Goal: Task Accomplishment & Management: Manage account settings

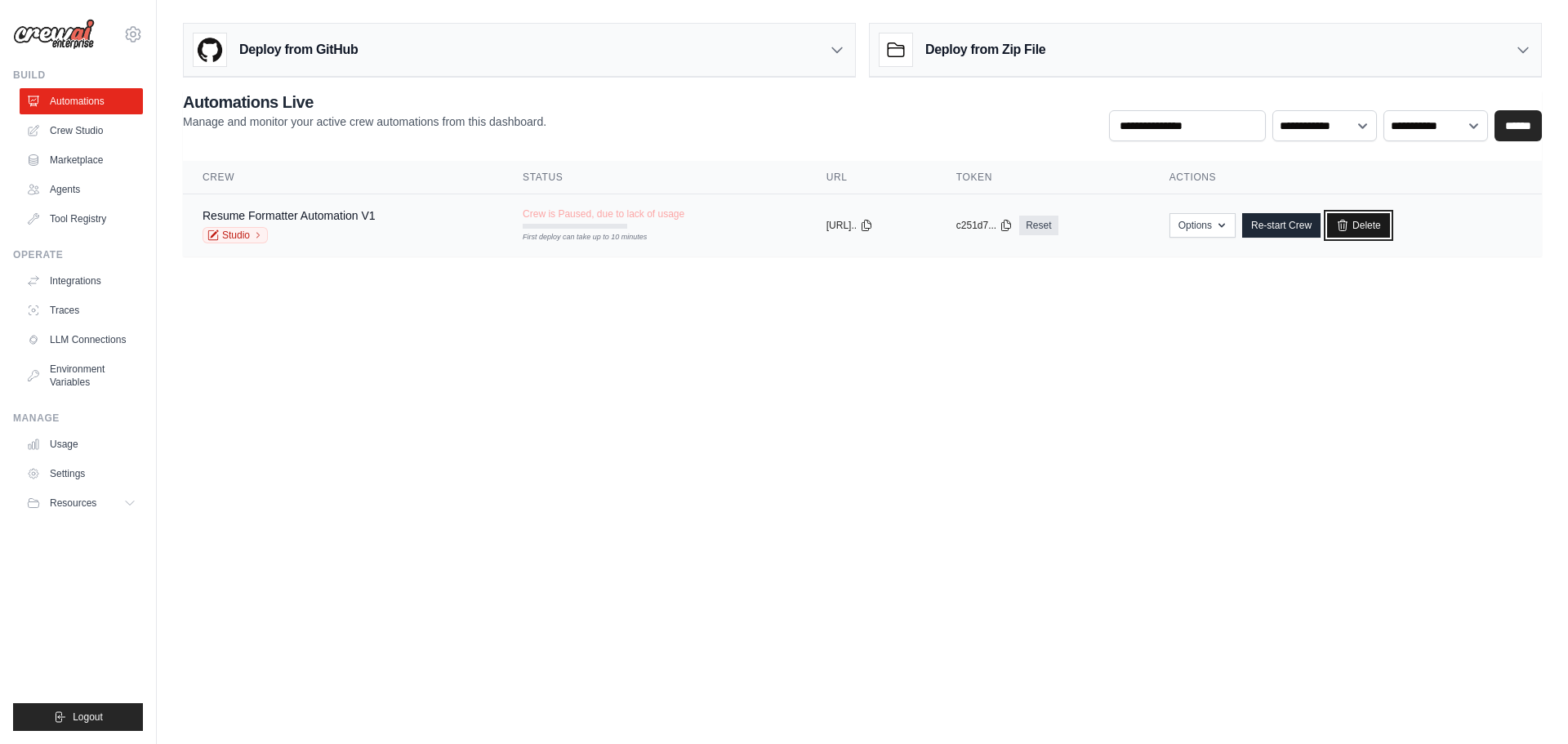
click at [1386, 225] on link "Delete" at bounding box center [1358, 226] width 63 height 24
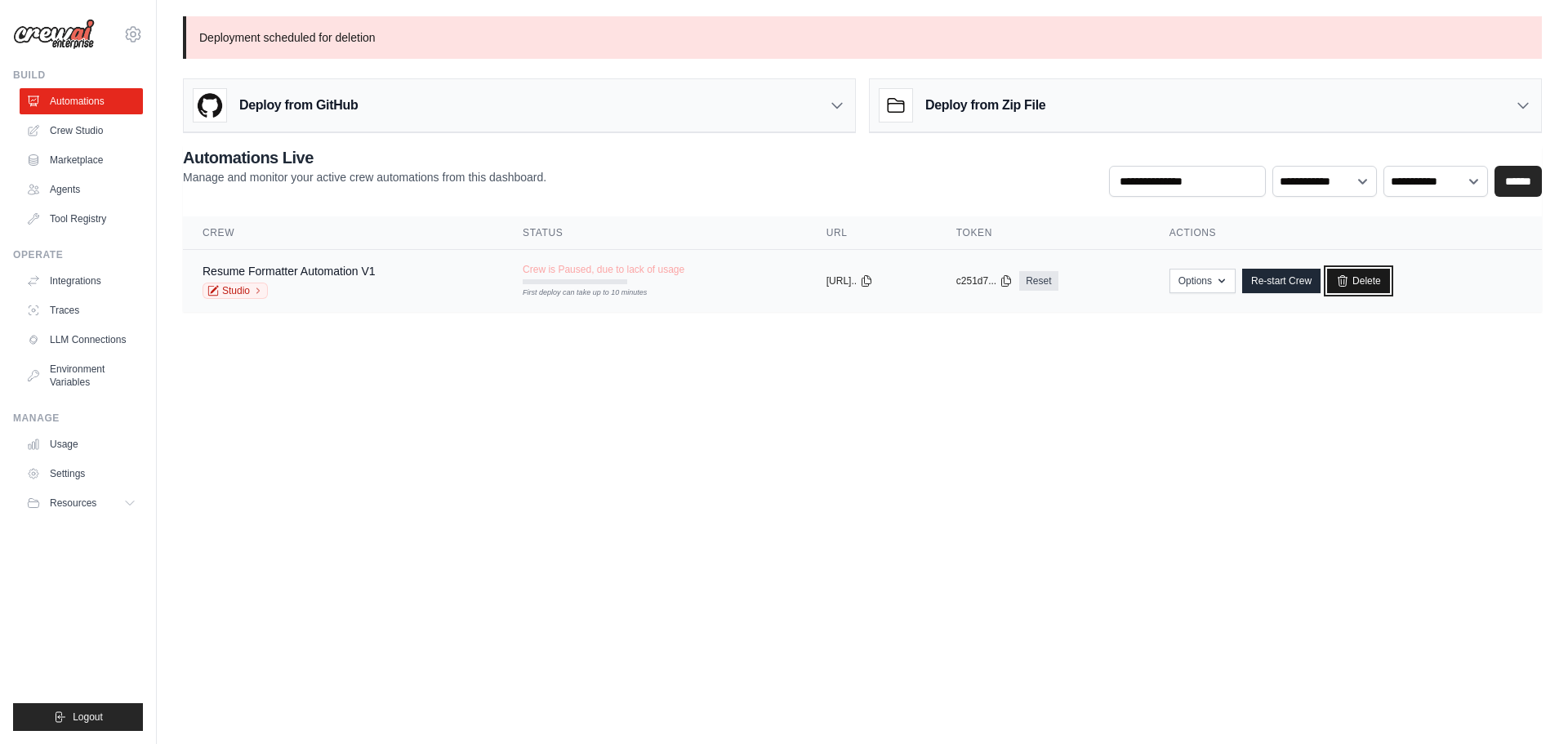
click at [1384, 280] on link "Delete" at bounding box center [1358, 281] width 63 height 24
click at [81, 470] on link "Settings" at bounding box center [83, 474] width 123 height 26
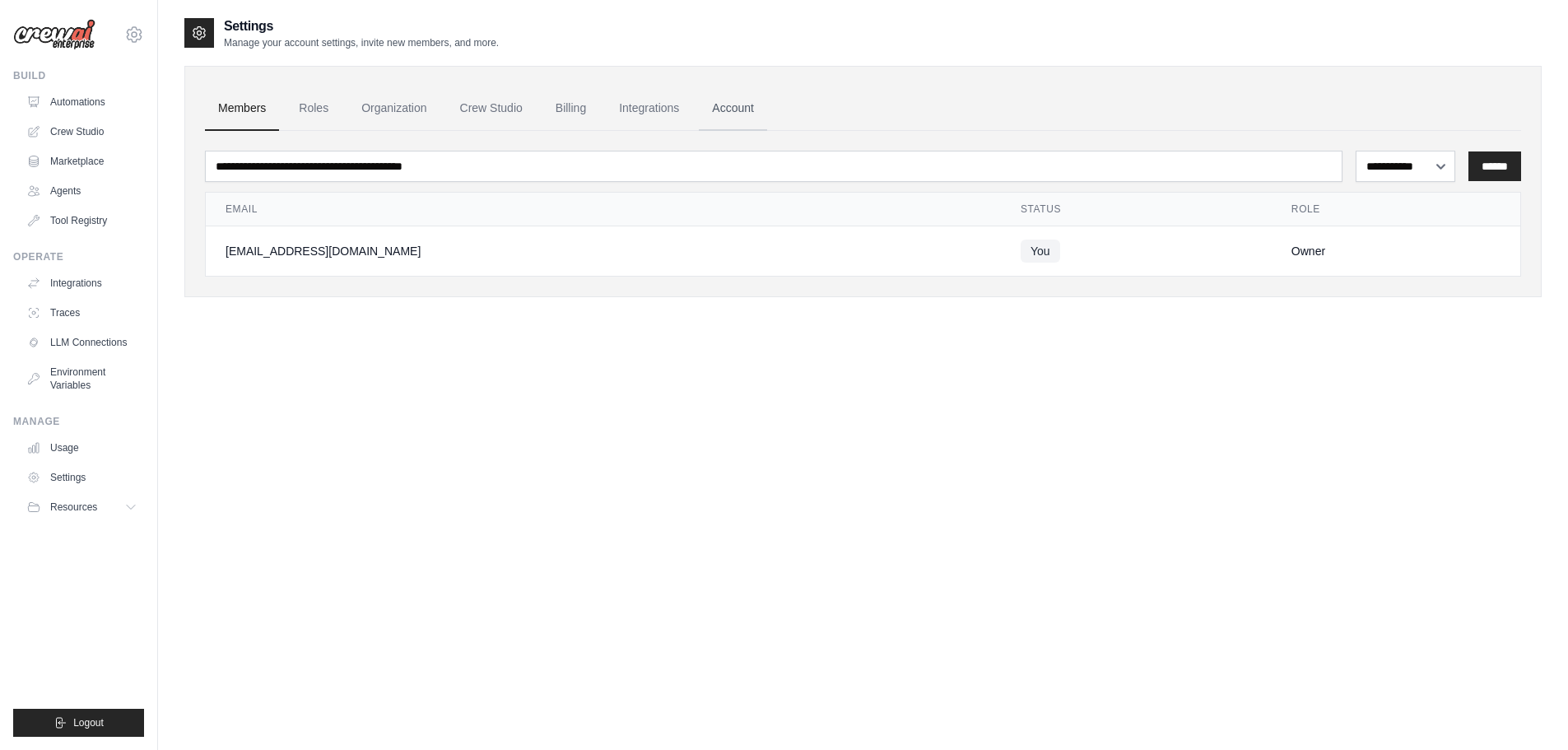
click at [728, 113] on link "Account" at bounding box center [733, 109] width 69 height 44
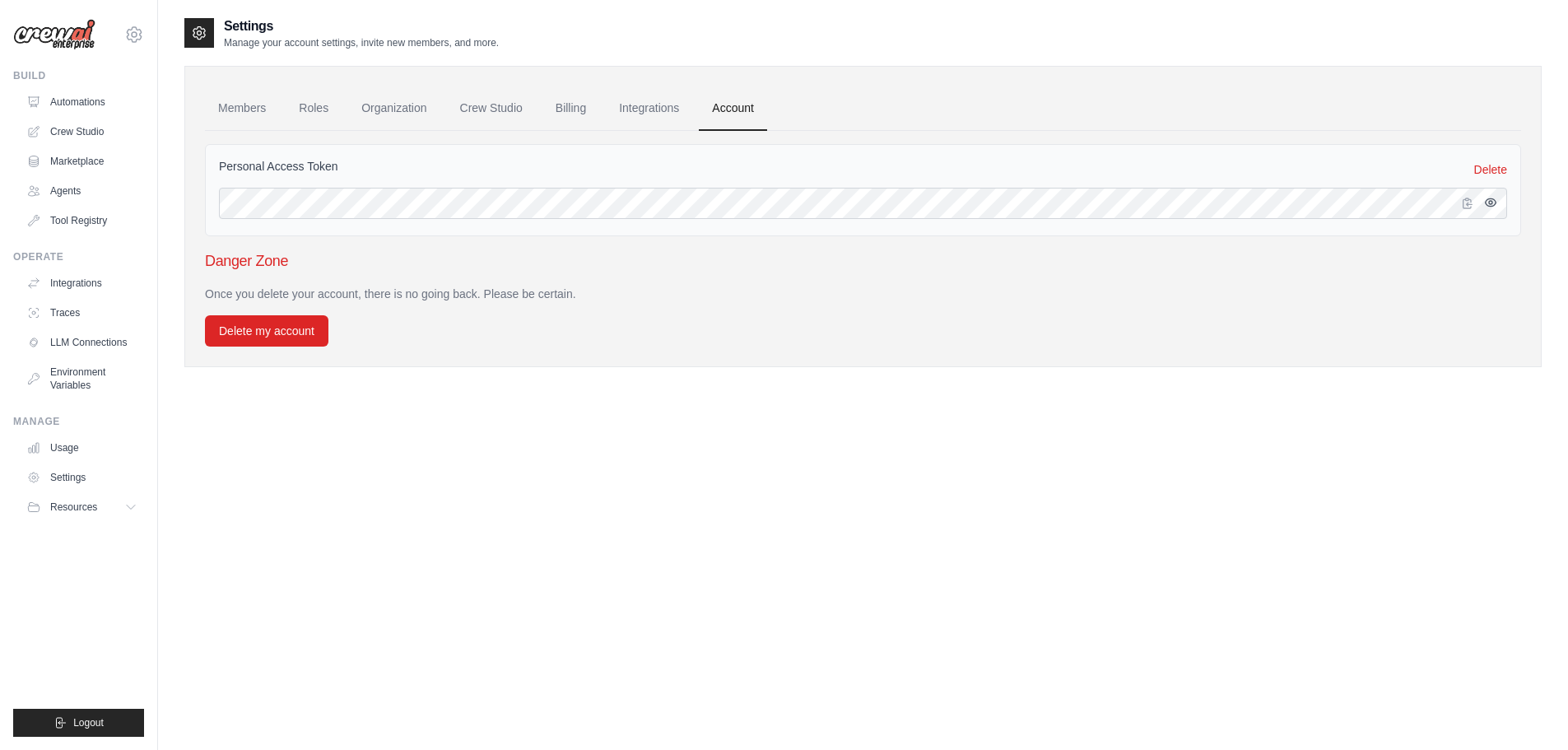
click at [1487, 203] on icon "button" at bounding box center [1491, 202] width 13 height 13
click at [625, 118] on link "Integrations" at bounding box center [649, 109] width 87 height 44
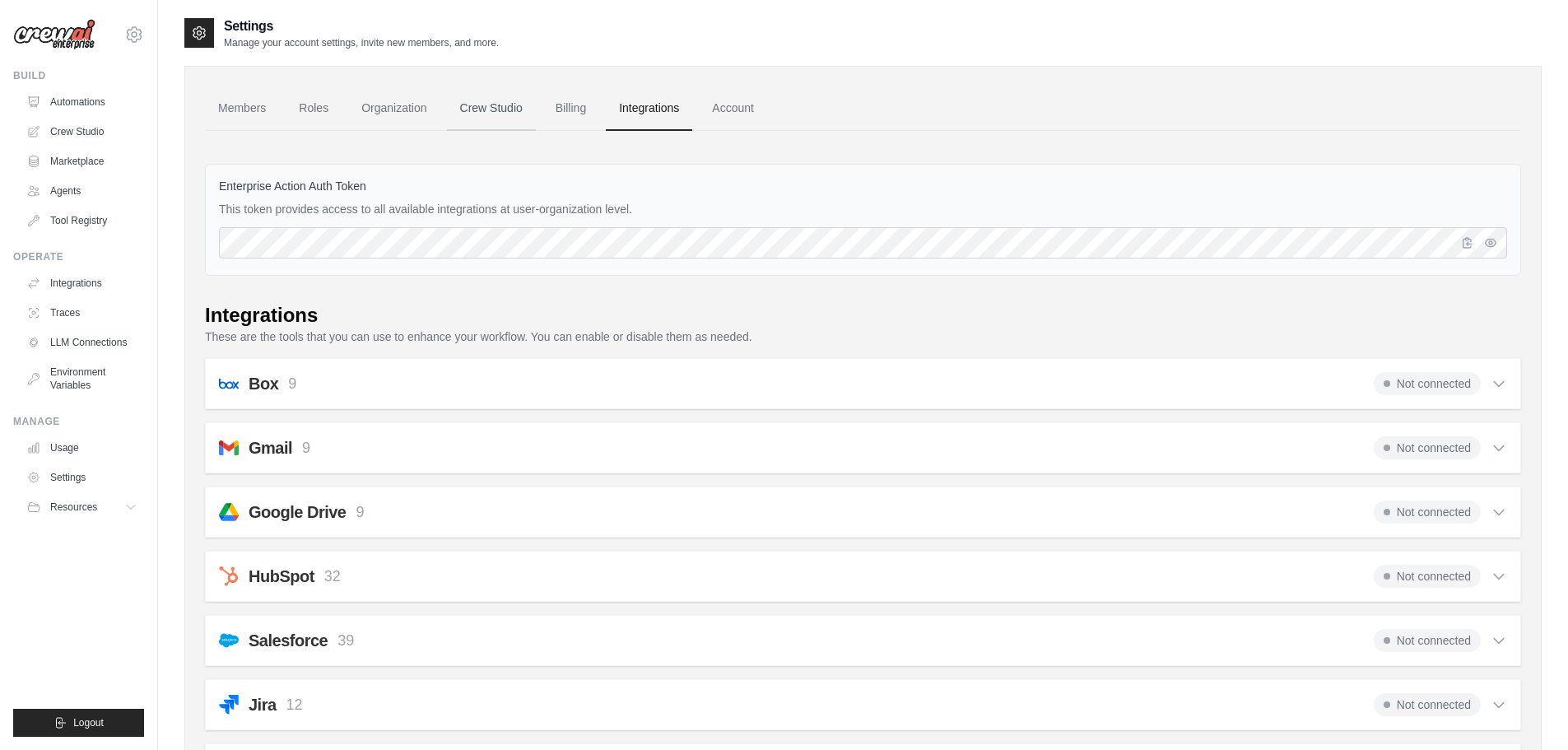
click at [493, 109] on link "Crew Studio" at bounding box center [491, 109] width 89 height 44
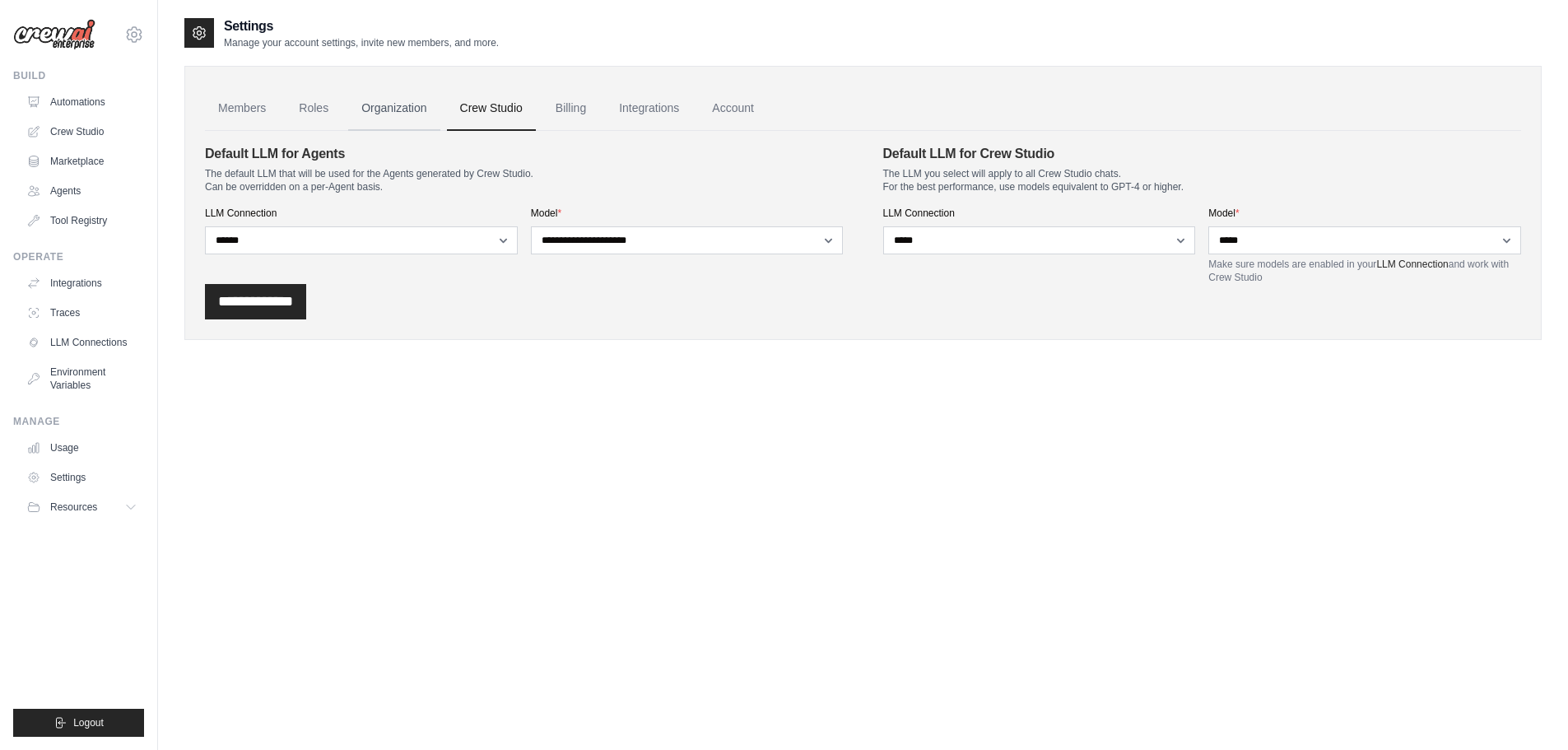
click at [394, 118] on link "Organization" at bounding box center [393, 109] width 91 height 44
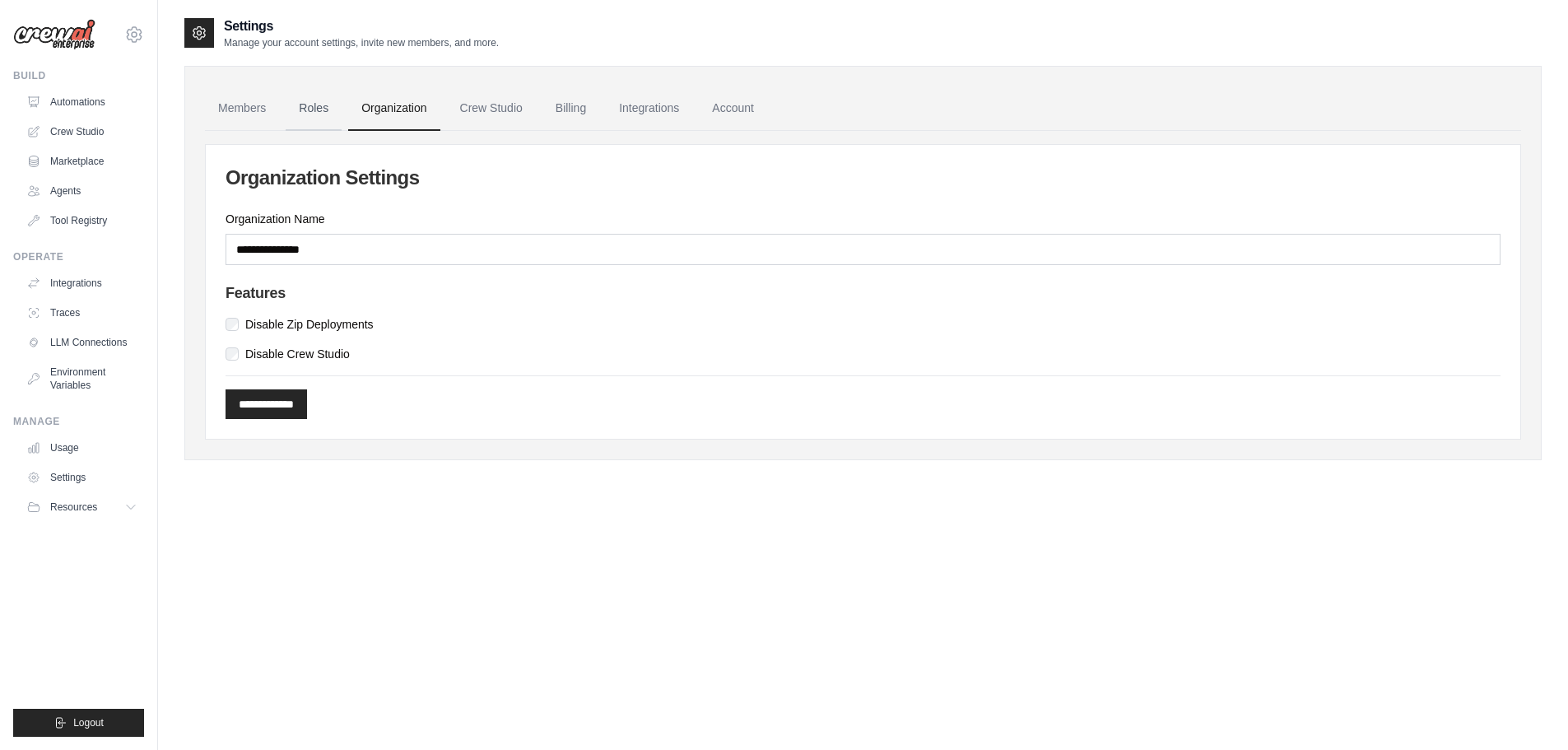
click at [324, 109] on link "Roles" at bounding box center [313, 109] width 56 height 44
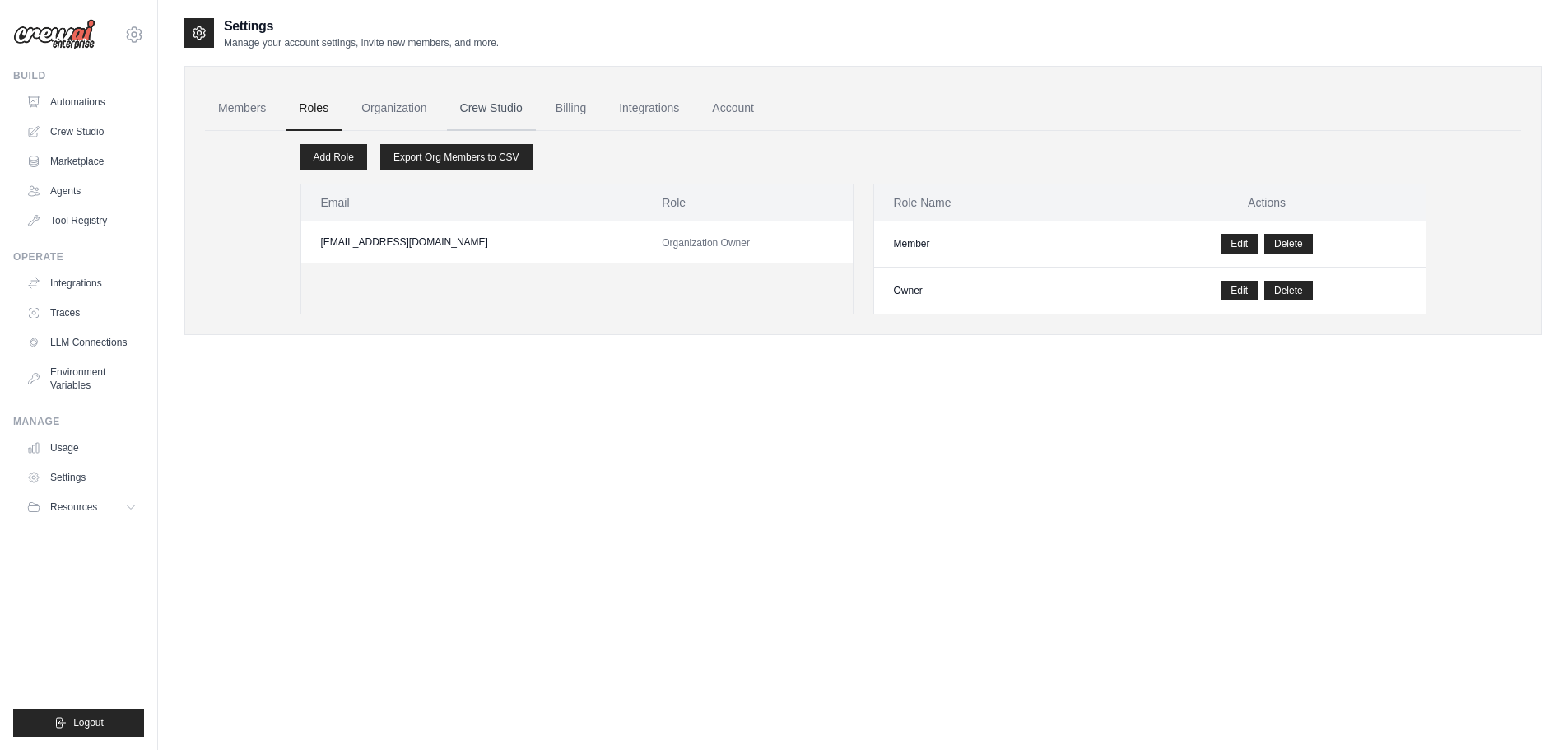
click at [483, 108] on link "Crew Studio" at bounding box center [491, 109] width 89 height 44
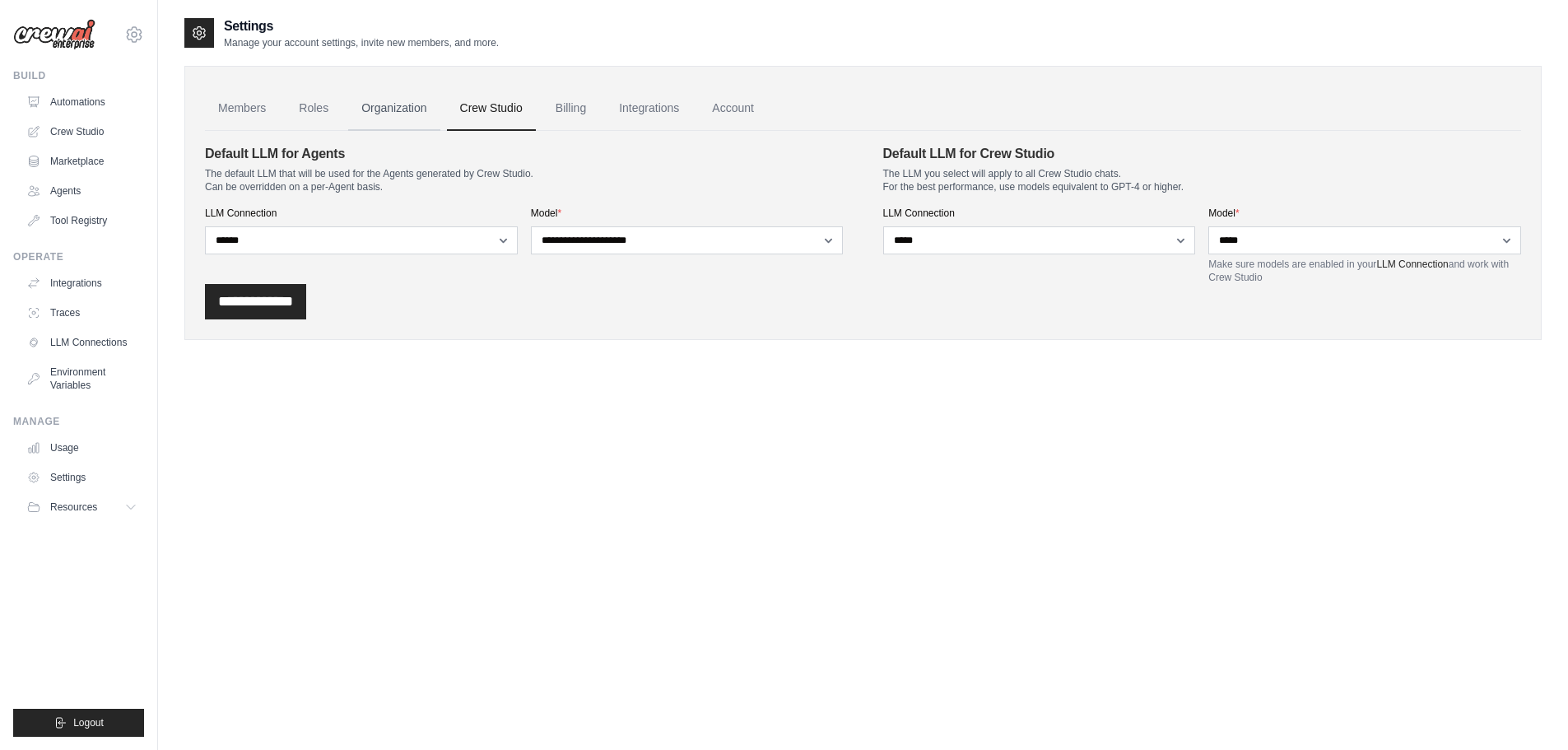
click at [406, 112] on link "Organization" at bounding box center [393, 109] width 91 height 44
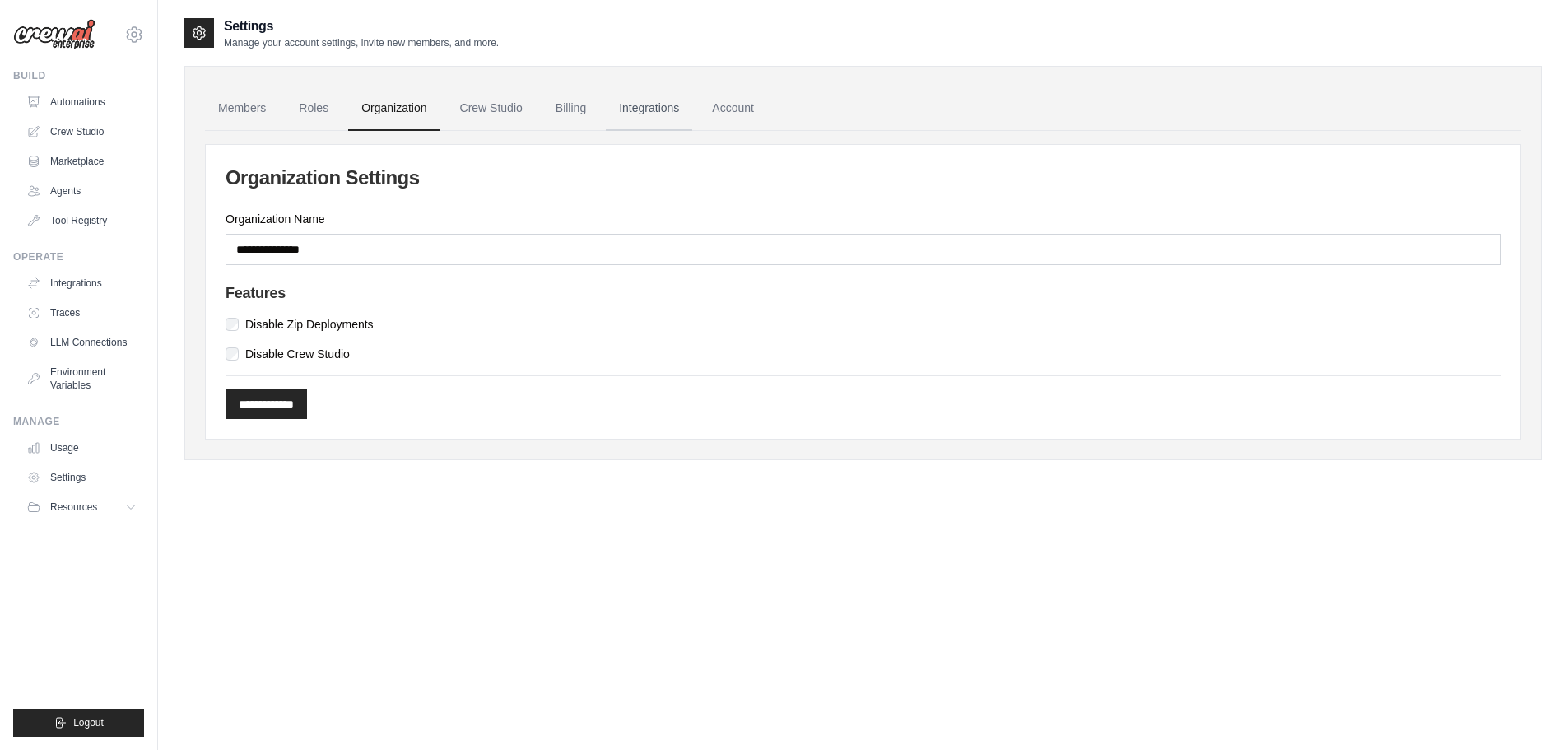
click at [635, 110] on link "Integrations" at bounding box center [649, 109] width 87 height 44
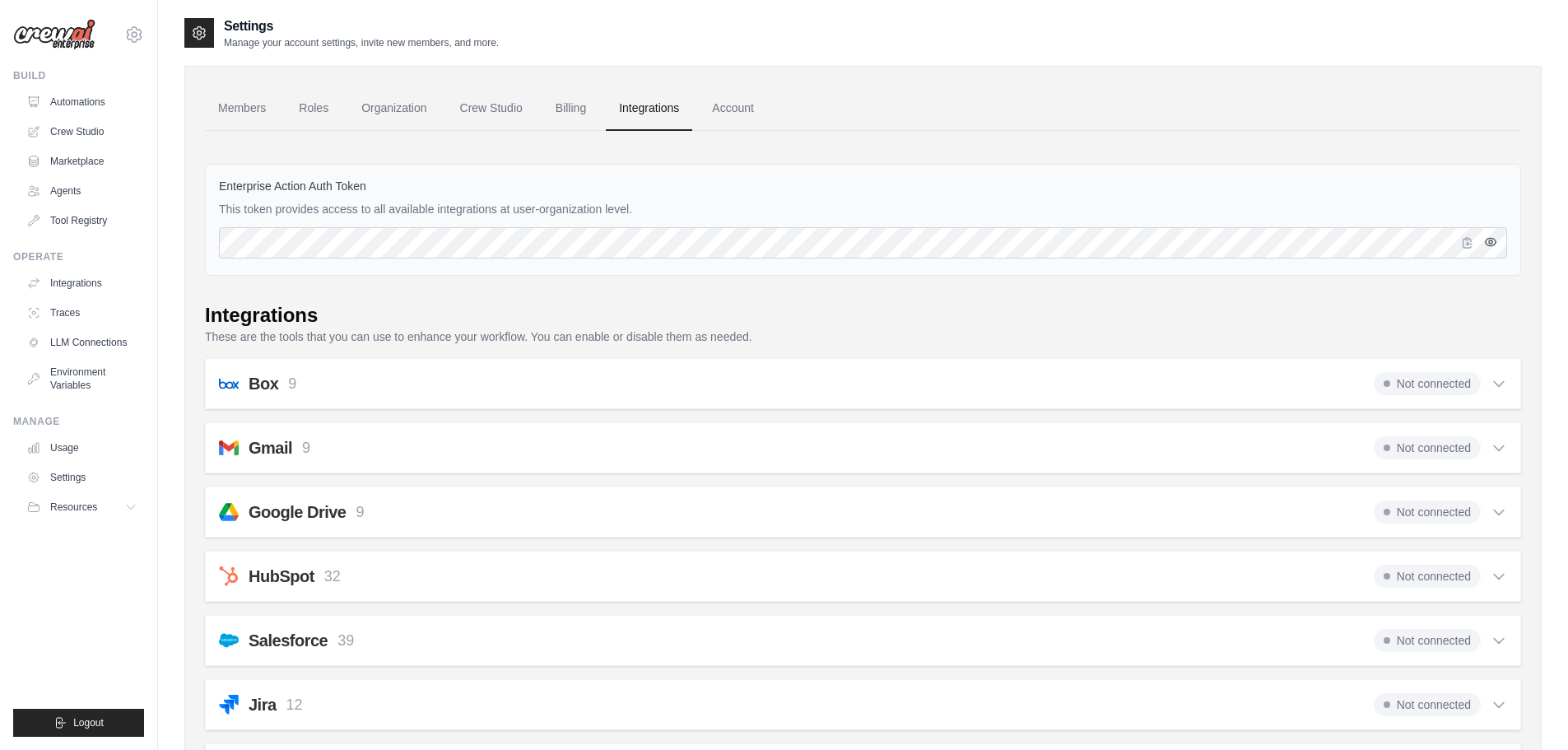
click at [1490, 247] on icon "button" at bounding box center [1491, 241] width 13 height 13
drag, startPoint x: 370, startPoint y: 176, endPoint x: 220, endPoint y: 185, distance: 150.3
click at [220, 185] on div "Enterprise Action Auth Token This token provides access to all available integr…" at bounding box center [863, 220] width 1316 height 112
copy label "Enterprise Action Auth Token"
click at [729, 107] on link "Account" at bounding box center [733, 109] width 69 height 44
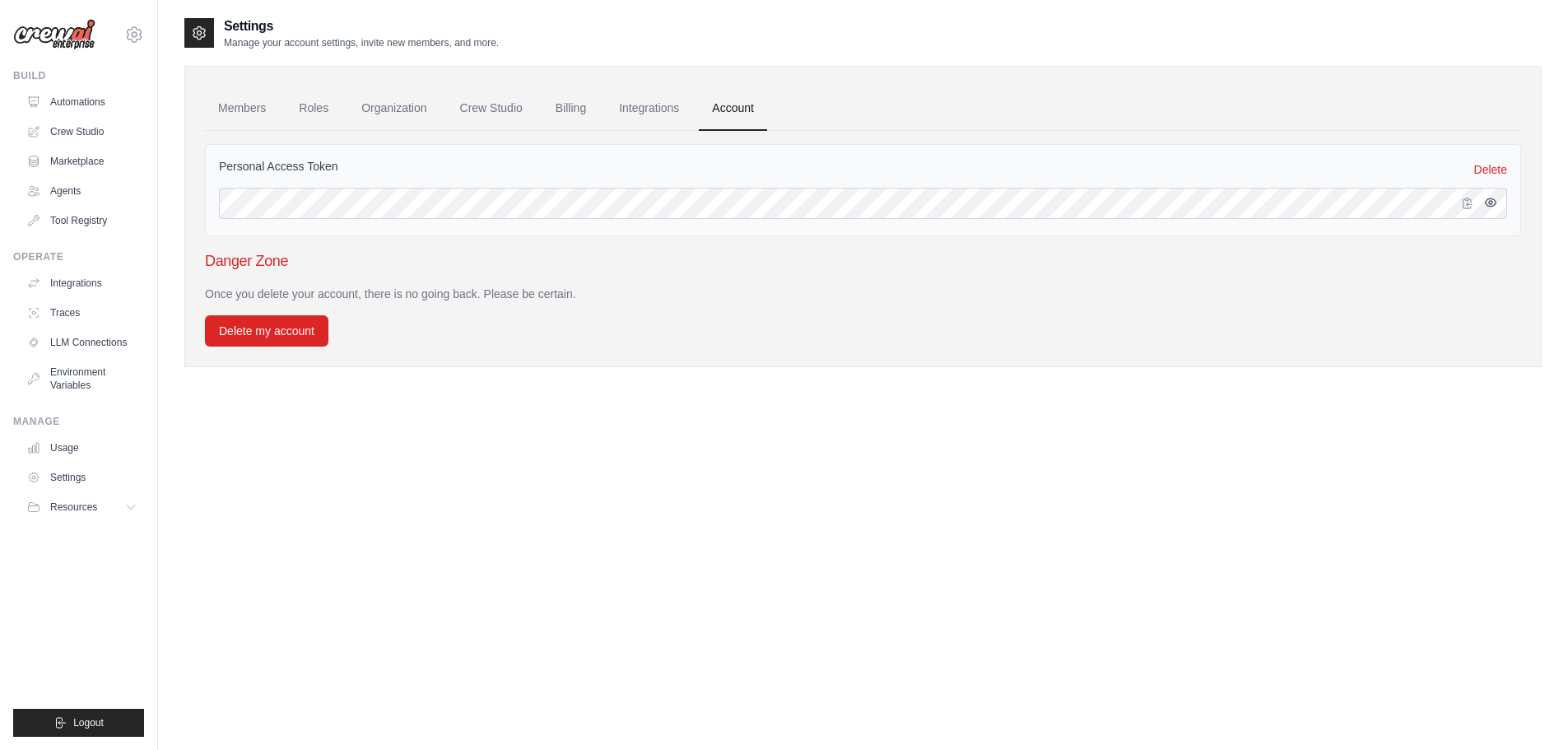
click at [1493, 203] on icon "button" at bounding box center [1491, 203] width 3 height 3
drag, startPoint x: 358, startPoint y: 163, endPoint x: 217, endPoint y: 166, distance: 141.0
click at [217, 166] on div "Personal Access Token Delete" at bounding box center [863, 190] width 1316 height 92
copy label "Personal Access Token"
click at [1466, 201] on icon "button" at bounding box center [1467, 202] width 13 height 13
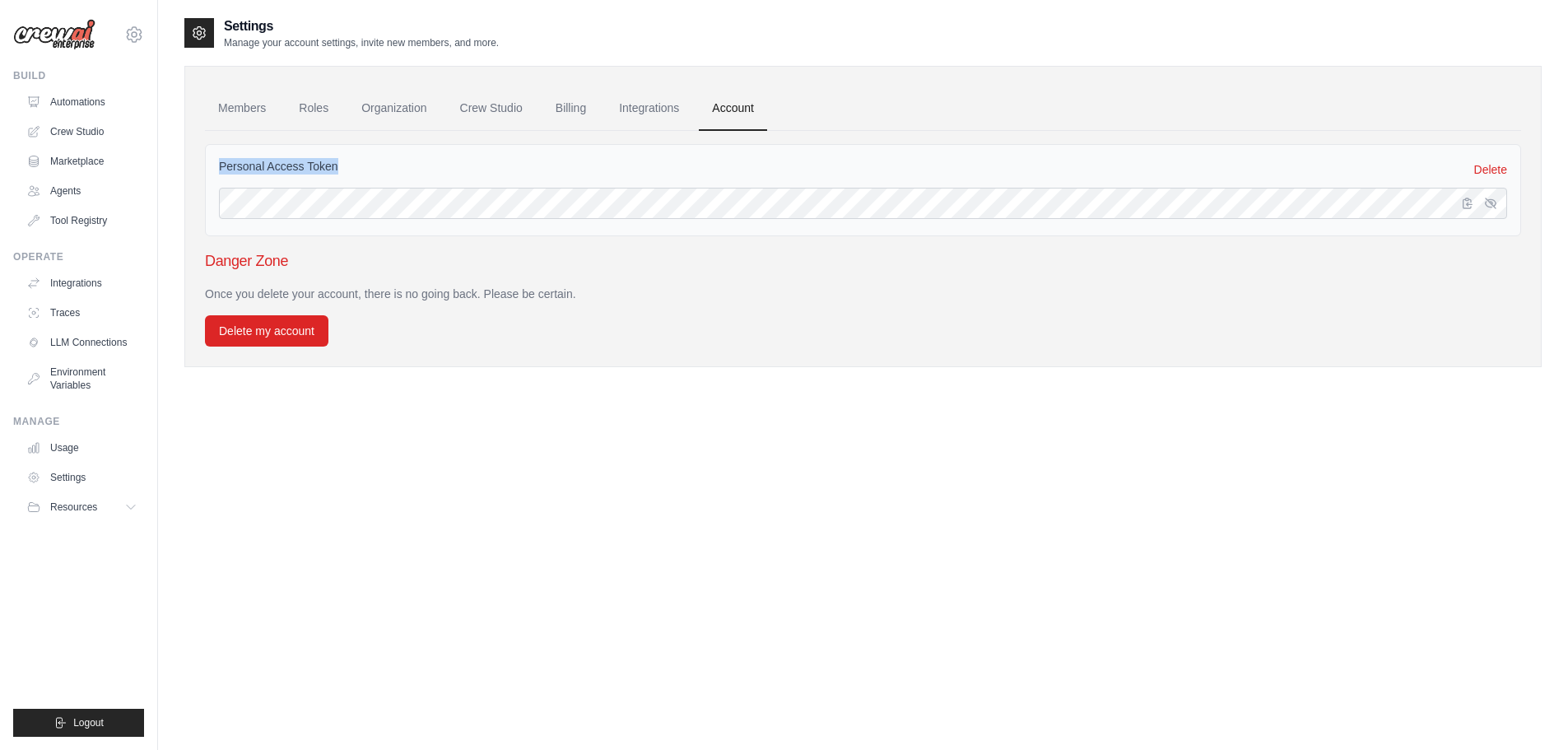
click at [337, 166] on label "Personal Access Token" at bounding box center [279, 166] width 120 height 16
drag, startPoint x: 320, startPoint y: 168, endPoint x: 219, endPoint y: 175, distance: 101.2
click at [219, 175] on div "Personal Access Token Delete" at bounding box center [863, 169] width 1289 height 23
copy label "Personal Access Token"
